Goal: Transaction & Acquisition: Purchase product/service

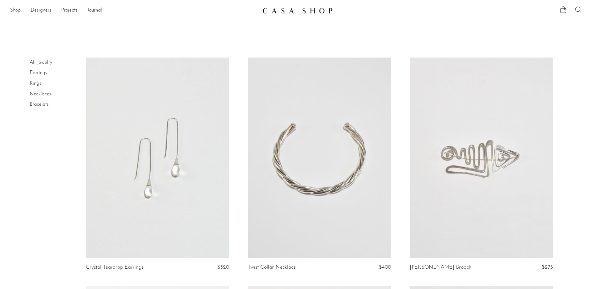
click at [43, 74] on link "Earrings" at bounding box center [38, 72] width 17 height 5
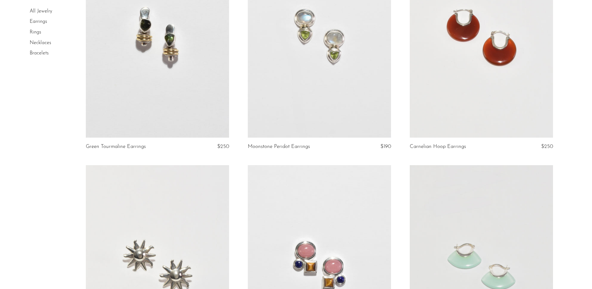
scroll to position [593, 0]
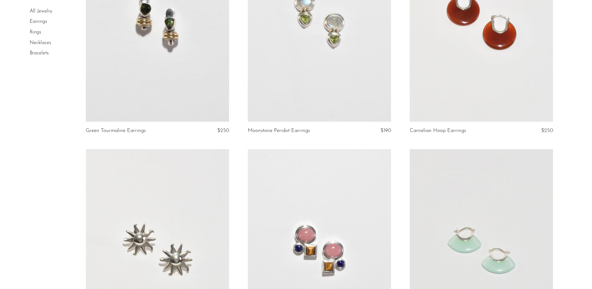
click at [467, 14] on link at bounding box center [481, 21] width 143 height 201
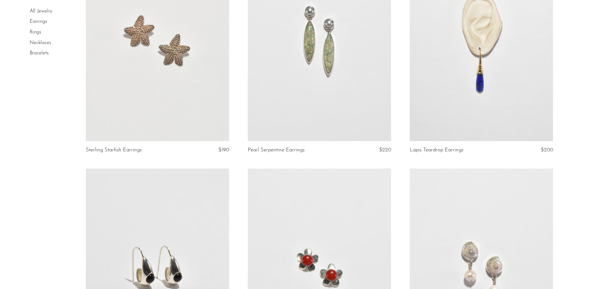
scroll to position [1155, 0]
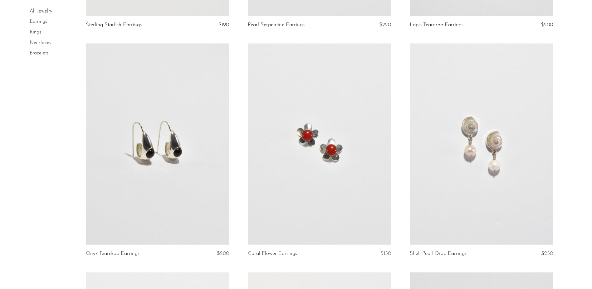
click at [327, 97] on link at bounding box center [319, 143] width 143 height 201
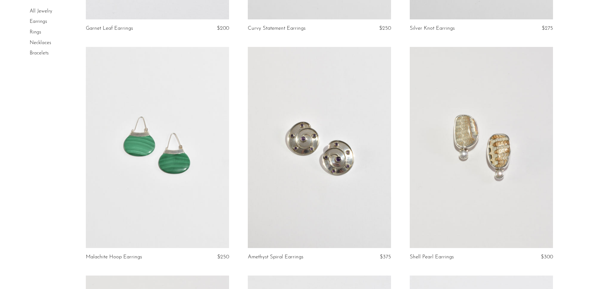
scroll to position [2467, 0]
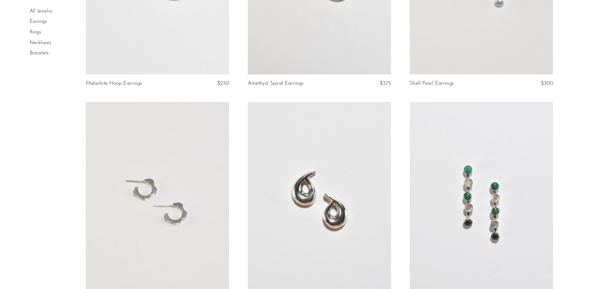
click at [166, 204] on link at bounding box center [157, 202] width 143 height 201
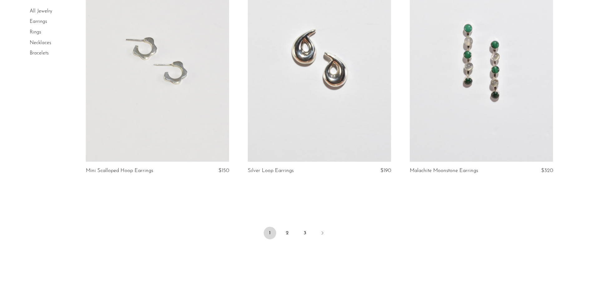
scroll to position [2623, 0]
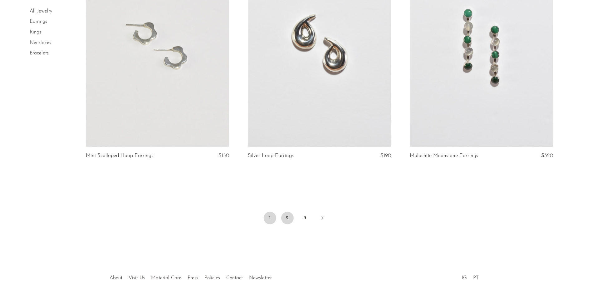
click at [286, 220] on link "2" at bounding box center [287, 217] width 12 height 12
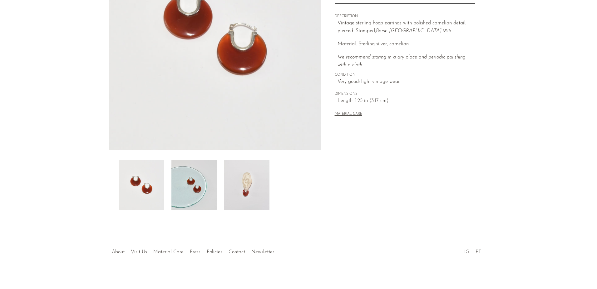
scroll to position [118, 0]
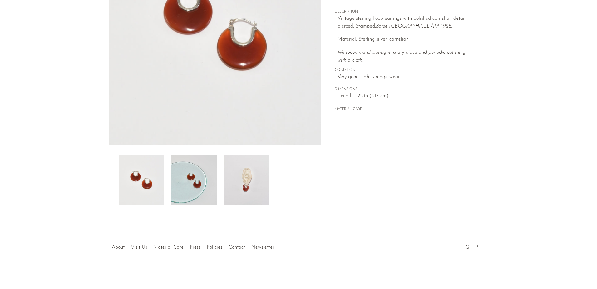
click at [244, 191] on img at bounding box center [246, 180] width 45 height 50
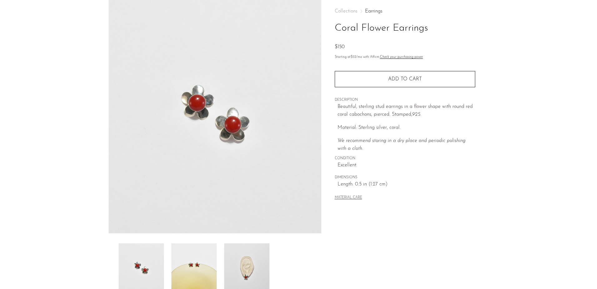
scroll to position [94, 0]
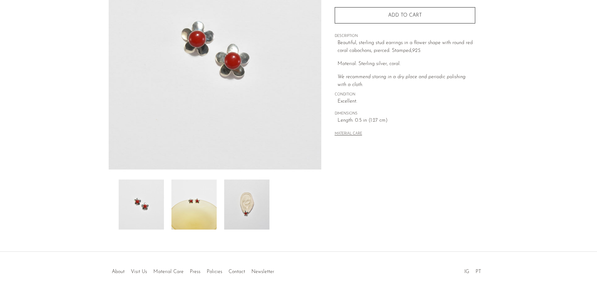
click at [258, 216] on img at bounding box center [246, 204] width 45 height 50
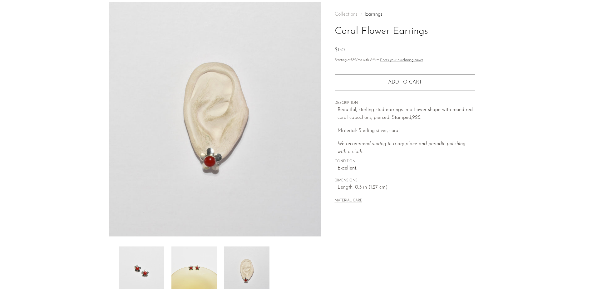
scroll to position [0, 0]
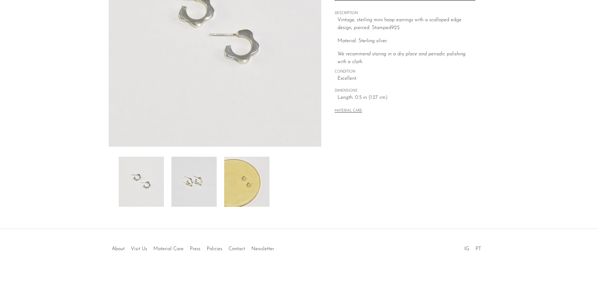
scroll to position [118, 0]
click at [243, 171] on img at bounding box center [246, 180] width 45 height 50
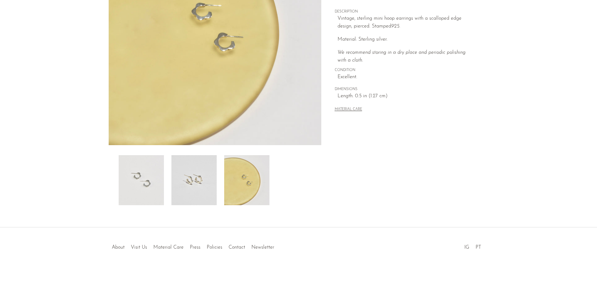
click at [207, 188] on img at bounding box center [193, 180] width 45 height 50
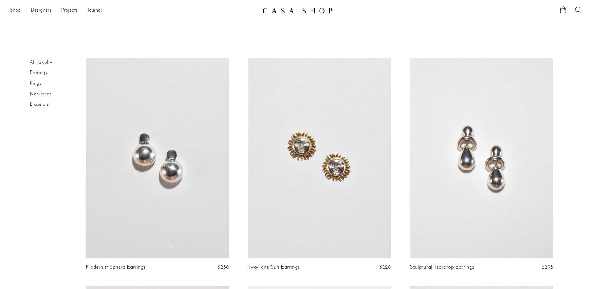
click at [36, 85] on link "Rings" at bounding box center [36, 83] width 12 height 5
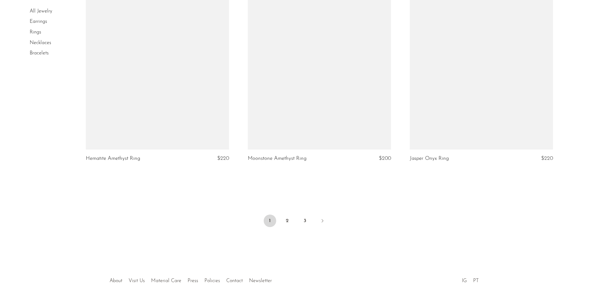
scroll to position [2623, 0]
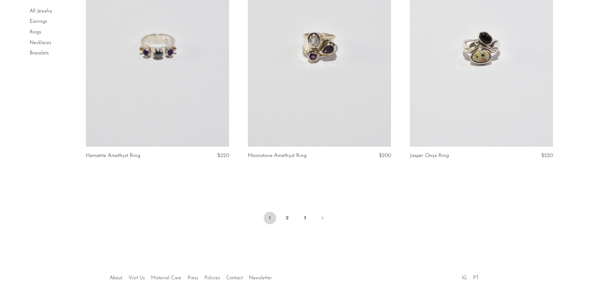
click at [294, 216] on ul "1 2 3" at bounding box center [296, 218] width 400 height 19
click at [290, 216] on link "2" at bounding box center [287, 217] width 12 height 12
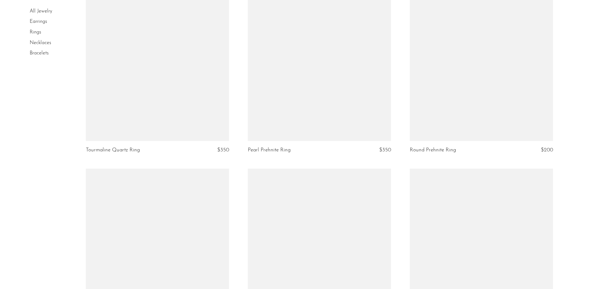
scroll to position [1187, 0]
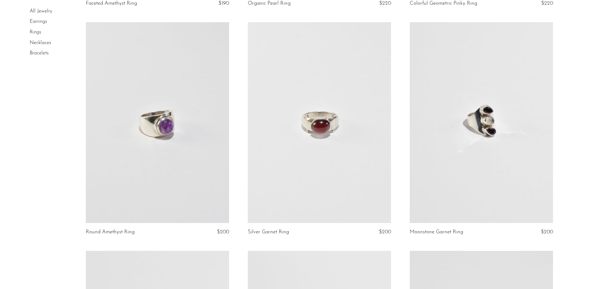
click at [401, 178] on article "Moonstone Garnet Ring $200" at bounding box center [482, 136] width 162 height 228
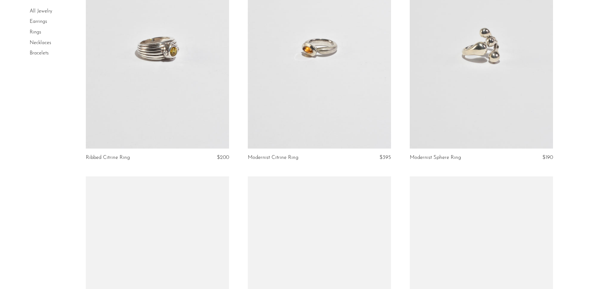
scroll to position [1717, 0]
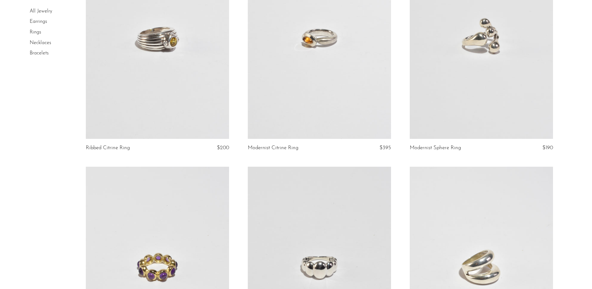
click at [41, 41] on link "Necklaces" at bounding box center [41, 42] width 22 height 5
